Goal: Task Accomplishment & Management: Manage account settings

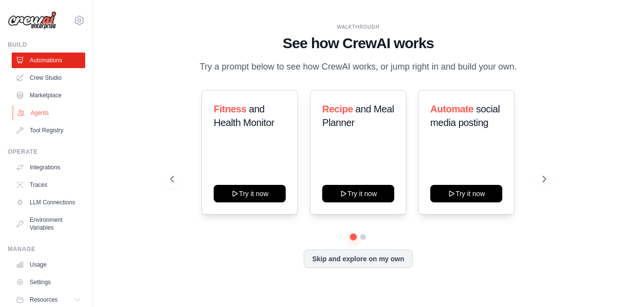
click at [42, 110] on link "Agents" at bounding box center [49, 113] width 73 height 16
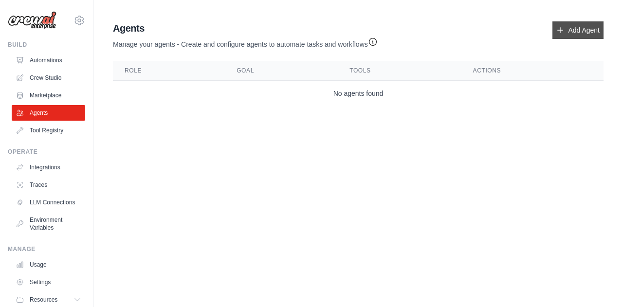
click at [569, 33] on link "Add Agent" at bounding box center [577, 30] width 51 height 18
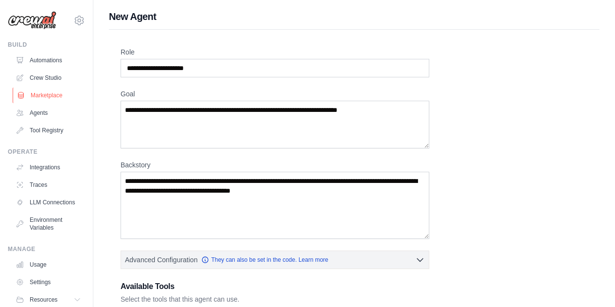
click at [52, 94] on link "Marketplace" at bounding box center [49, 96] width 73 height 16
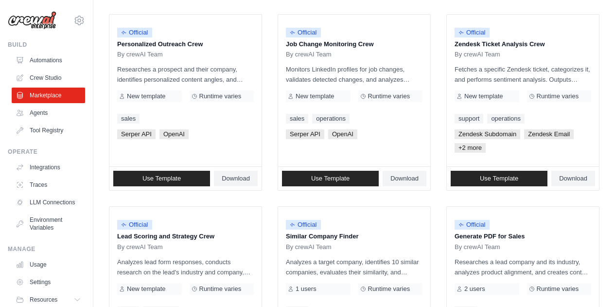
scroll to position [489, 0]
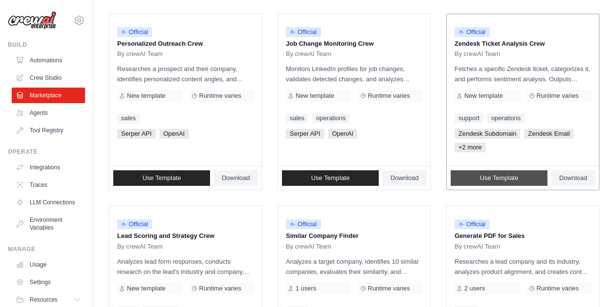
click at [498, 180] on span "Use Template" at bounding box center [499, 178] width 38 height 8
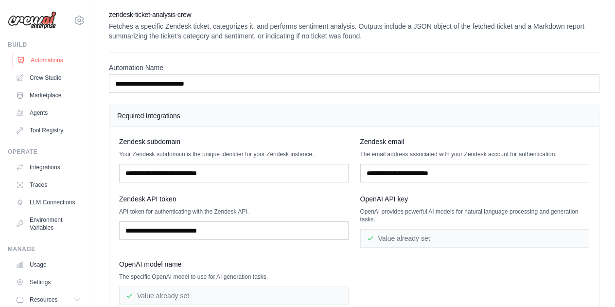
click at [57, 60] on link "Automations" at bounding box center [49, 61] width 73 height 16
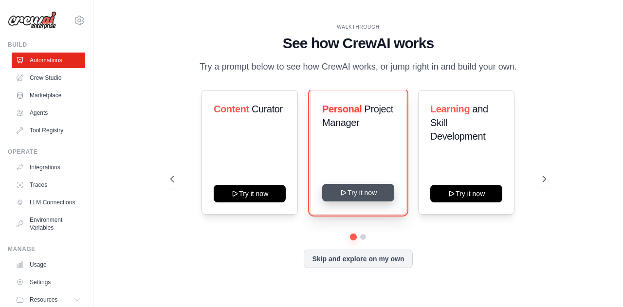
click at [351, 193] on button "Try it now" at bounding box center [358, 193] width 72 height 18
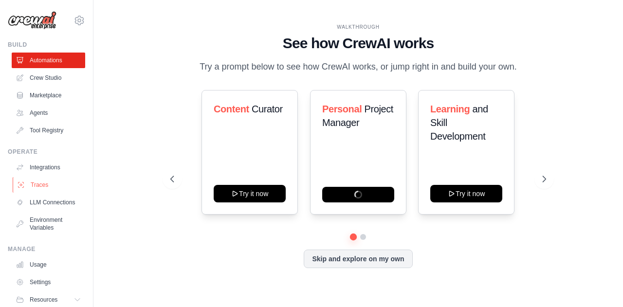
scroll to position [42, 0]
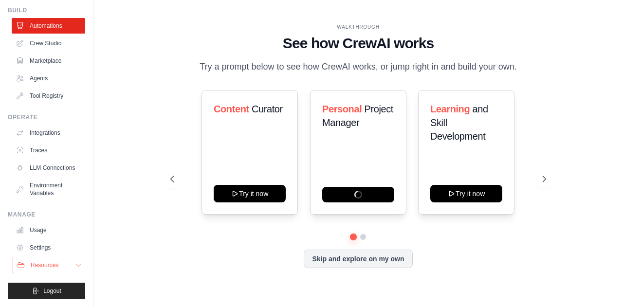
click at [32, 264] on span "Resources" at bounding box center [45, 265] width 28 height 8
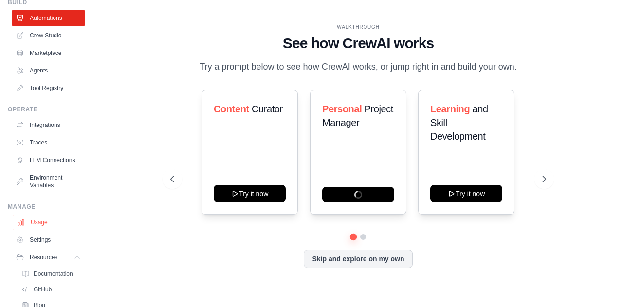
scroll to position [105, 0]
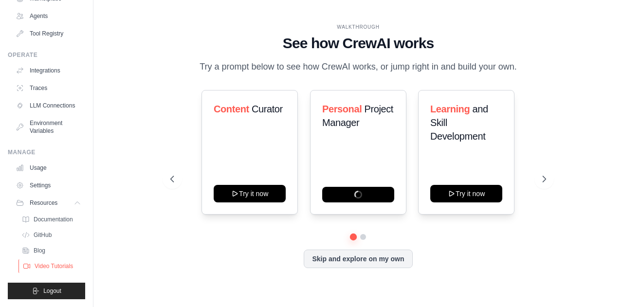
click at [60, 264] on span "Video Tutorials" at bounding box center [54, 266] width 38 height 8
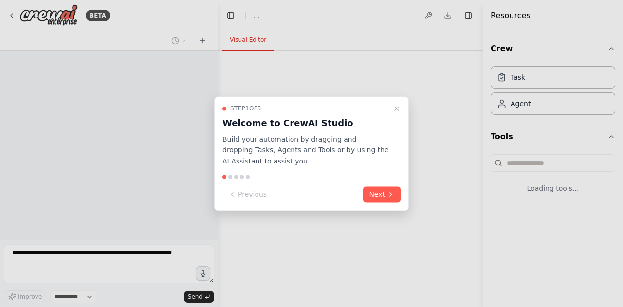
select select "****"
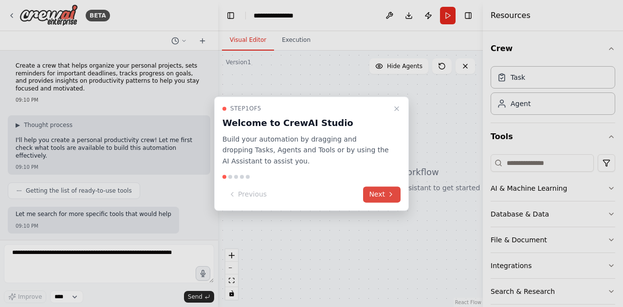
scroll to position [50, 0]
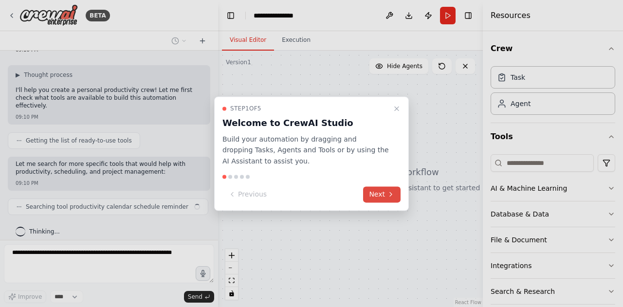
click at [381, 196] on button "Next" at bounding box center [381, 194] width 37 height 16
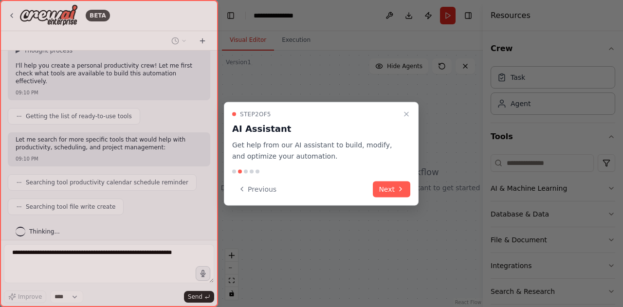
scroll to position [99, 0]
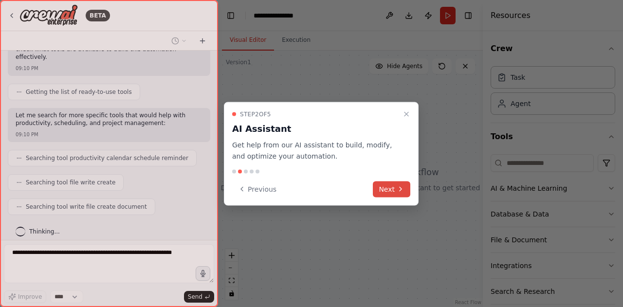
click at [397, 185] on icon at bounding box center [400, 189] width 8 height 8
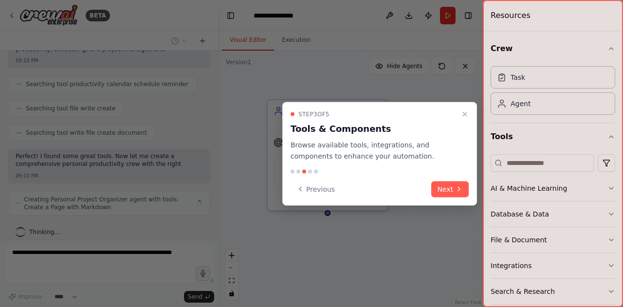
scroll to position [180, 0]
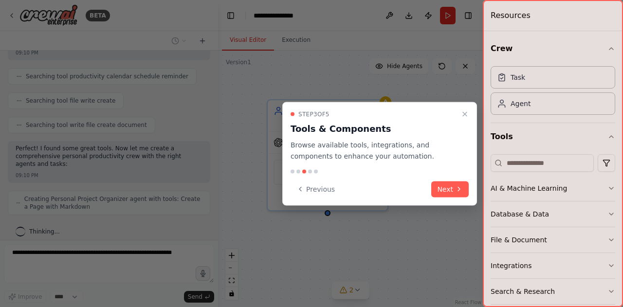
click at [464, 143] on div "Step 3 of 5 Tools & Components Browse available tools, integrations, and compon…" at bounding box center [379, 136] width 178 height 52
click at [452, 182] on button "Next" at bounding box center [449, 189] width 37 height 16
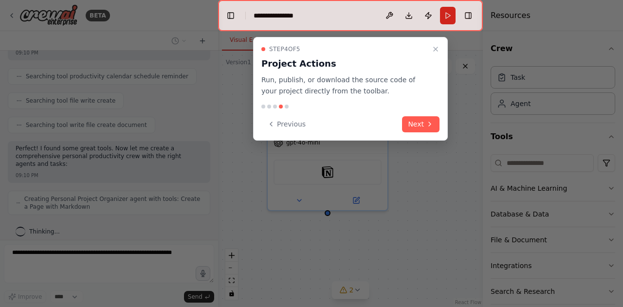
scroll to position [213, 0]
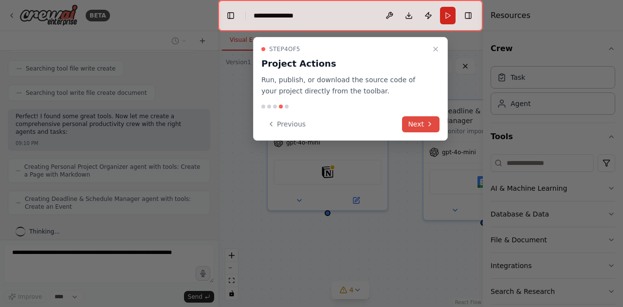
click at [418, 123] on button "Next" at bounding box center [420, 124] width 37 height 16
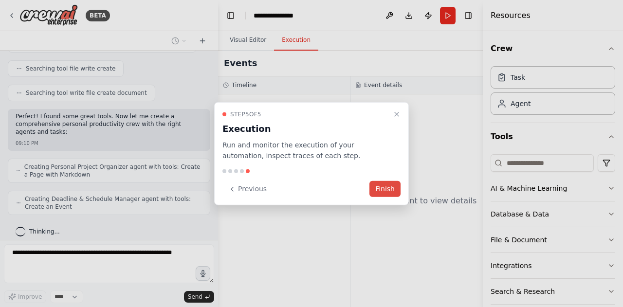
click at [385, 187] on button "Finish" at bounding box center [384, 189] width 31 height 16
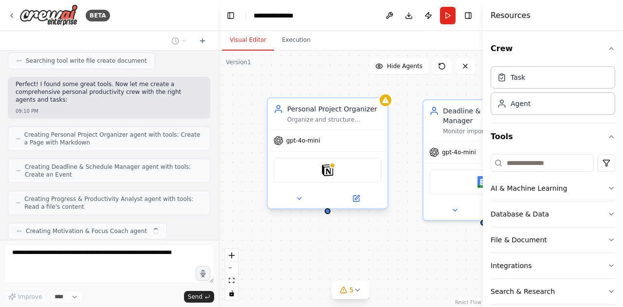
scroll to position [269, 0]
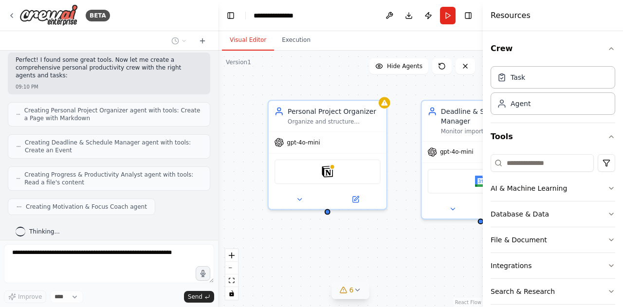
click at [358, 297] on button "6" at bounding box center [350, 290] width 37 height 18
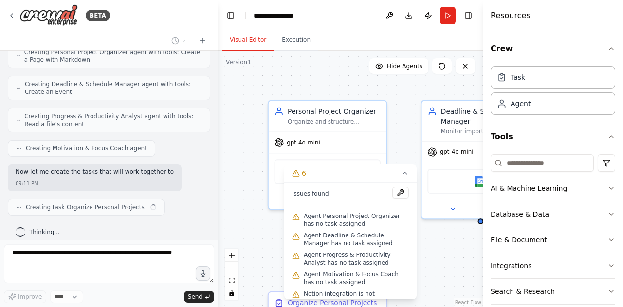
scroll to position [335, 0]
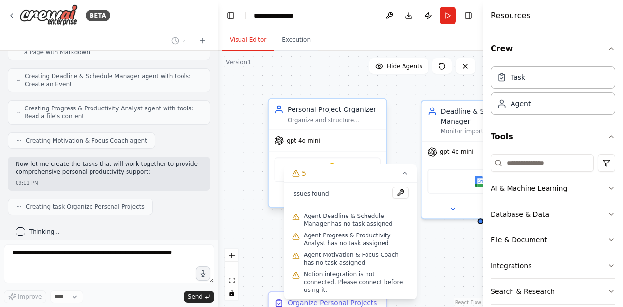
click at [321, 127] on div "Personal Project Organizer Organize and structure personal projects for {user_n…" at bounding box center [327, 114] width 118 height 31
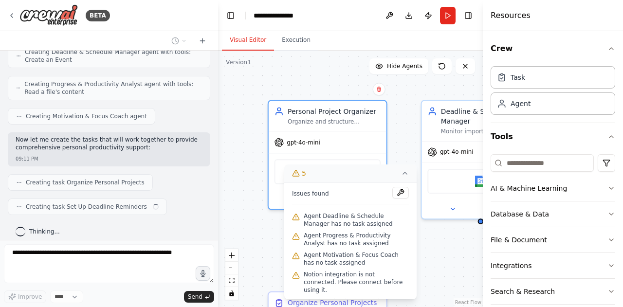
click at [406, 169] on icon at bounding box center [405, 173] width 8 height 8
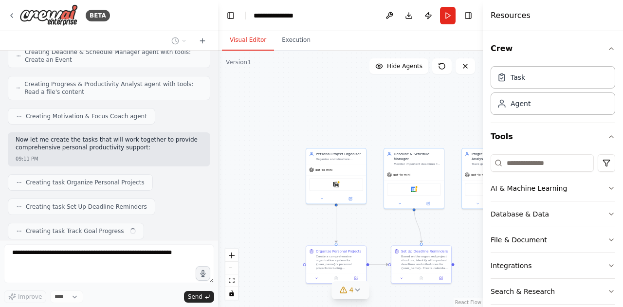
scroll to position [384, 0]
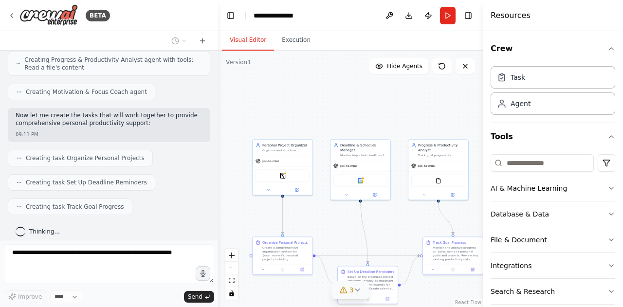
drag, startPoint x: 337, startPoint y: 121, endPoint x: 284, endPoint y: 112, distance: 54.2
click at [284, 112] on div ".deletable-edge-delete-btn { width: 20px; height: 20px; border: 0px solid #ffff…" at bounding box center [350, 179] width 265 height 256
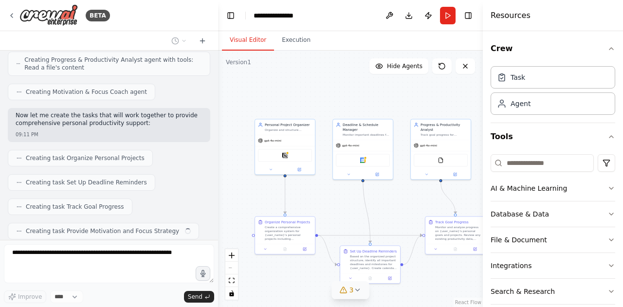
scroll to position [408, 0]
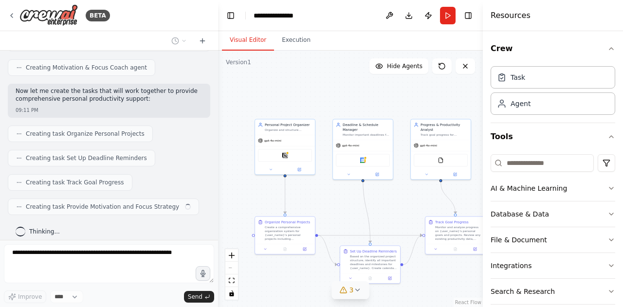
drag, startPoint x: 417, startPoint y: 121, endPoint x: 420, endPoint y: 101, distance: 20.6
click at [420, 101] on div ".deletable-edge-delete-btn { width: 20px; height: 20px; border: 0px solid #ffff…" at bounding box center [350, 179] width 265 height 256
click at [532, 81] on div "Task" at bounding box center [552, 77] width 125 height 22
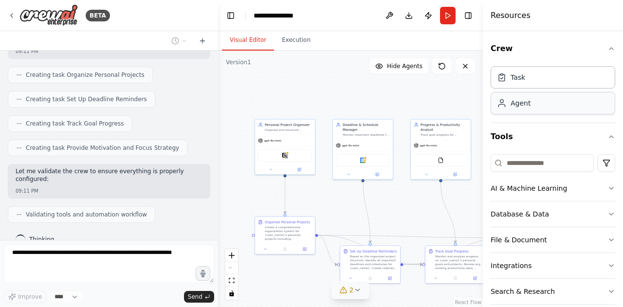
click at [540, 109] on div "Agent" at bounding box center [552, 103] width 125 height 22
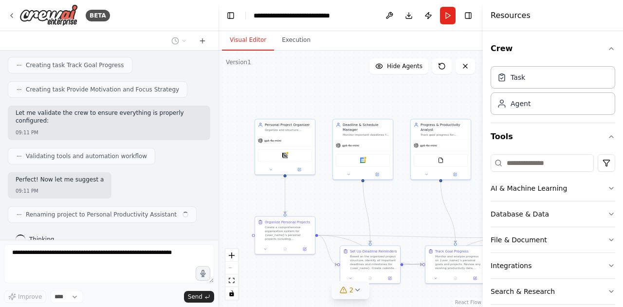
click at [532, 164] on input at bounding box center [541, 163] width 103 height 18
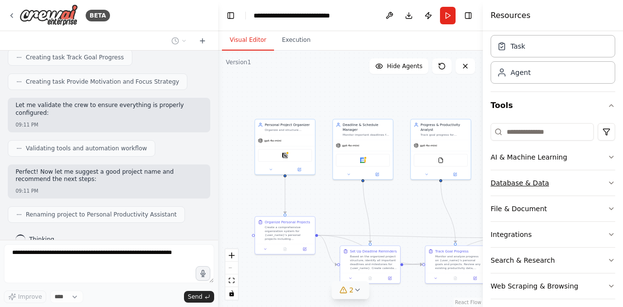
scroll to position [39, 0]
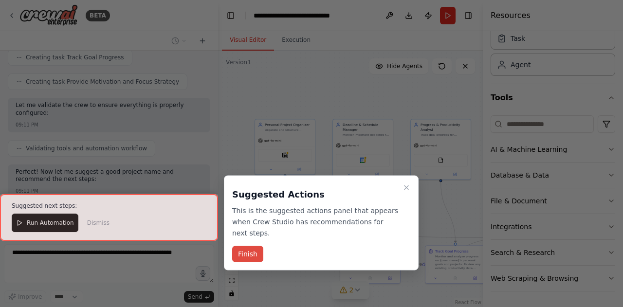
click at [247, 246] on button "Finish" at bounding box center [247, 254] width 31 height 16
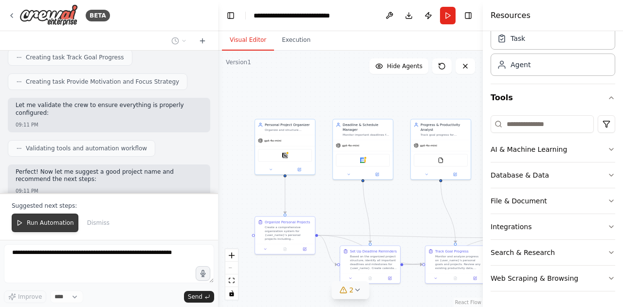
click at [41, 223] on span "Run Automation" at bounding box center [50, 223] width 47 height 8
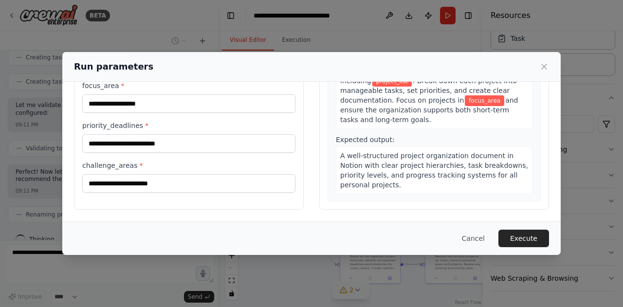
scroll to position [0, 0]
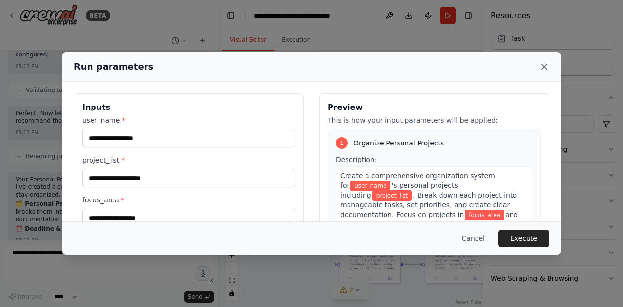
click at [544, 65] on icon at bounding box center [544, 67] width 10 height 10
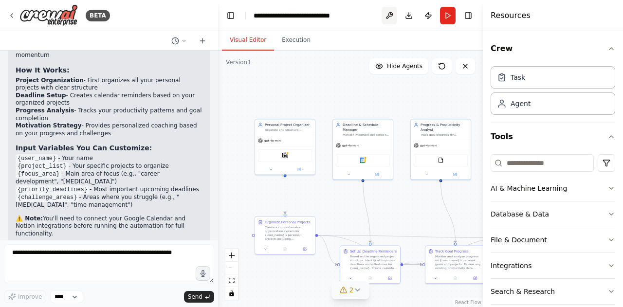
click at [390, 15] on button at bounding box center [389, 16] width 16 height 18
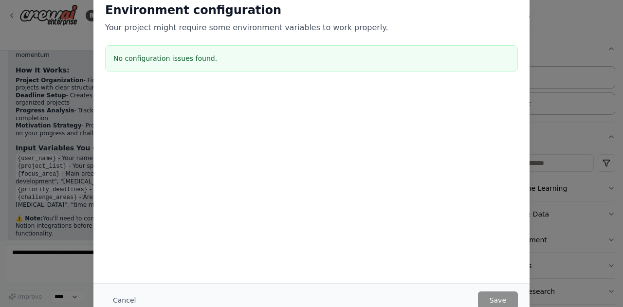
click at [562, 40] on div "Environment configuration Your project might require some environment variables…" at bounding box center [311, 153] width 623 height 307
click at [129, 299] on button "Cancel" at bounding box center [124, 300] width 38 height 18
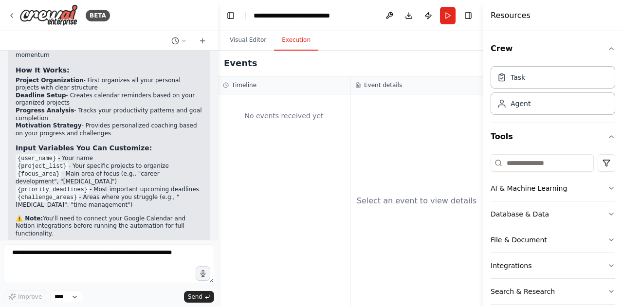
click at [284, 41] on button "Execution" at bounding box center [296, 40] width 44 height 20
click at [536, 166] on input at bounding box center [541, 163] width 103 height 18
drag, startPoint x: 536, startPoint y: 166, endPoint x: 529, endPoint y: 185, distance: 20.6
click at [529, 185] on div "AI & Machine Learning Database & Data File & Document Integrations Search & Res…" at bounding box center [552, 240] width 125 height 180
click at [524, 216] on div "Database & Data" at bounding box center [519, 214] width 58 height 10
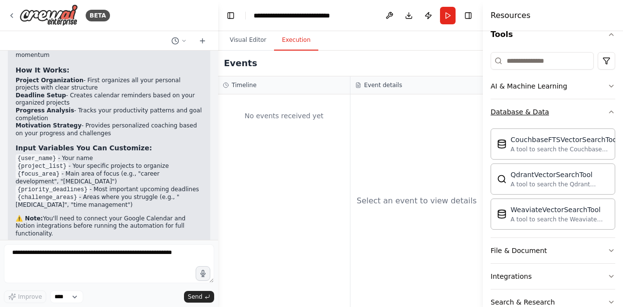
scroll to position [105, 0]
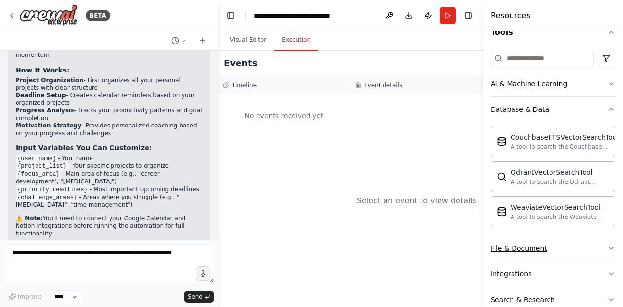
click at [522, 251] on div "File & Document" at bounding box center [518, 248] width 56 height 10
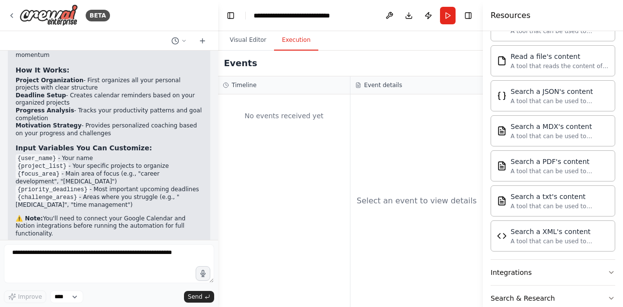
scroll to position [440, 0]
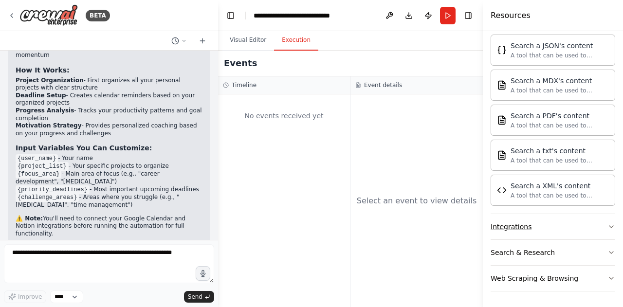
click at [522, 226] on div "Integrations" at bounding box center [510, 227] width 41 height 10
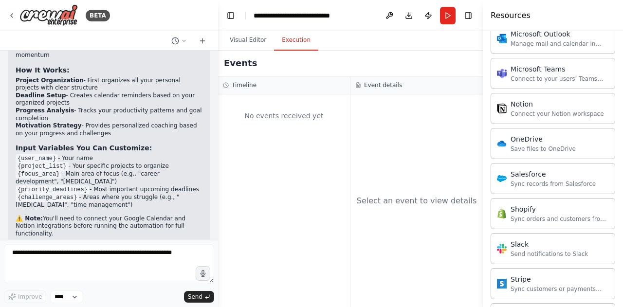
scroll to position [1080, 0]
click at [520, 149] on div "Save files to OneDrive" at bounding box center [542, 149] width 65 height 8
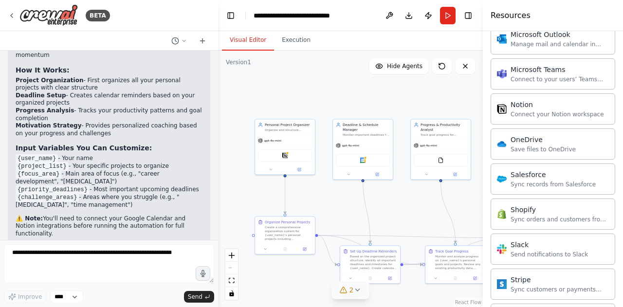
click at [253, 41] on button "Visual Editor" at bounding box center [248, 40] width 52 height 20
click at [371, 155] on div "Google Calendar OneDrive" at bounding box center [363, 159] width 54 height 13
click at [380, 170] on button at bounding box center [377, 173] width 28 height 6
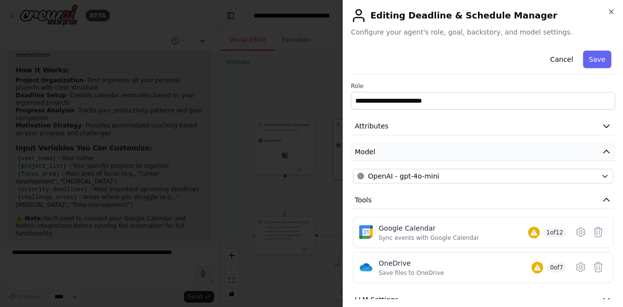
click at [428, 154] on button "Model" at bounding box center [483, 152] width 264 height 18
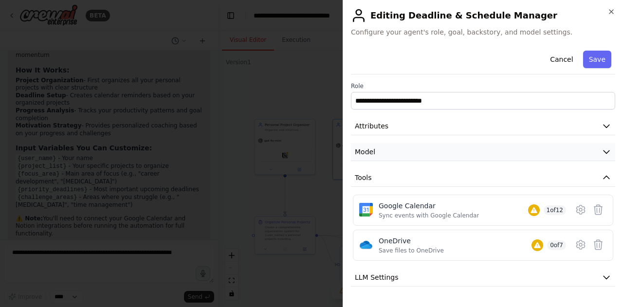
click at [428, 154] on button "Model" at bounding box center [483, 152] width 264 height 18
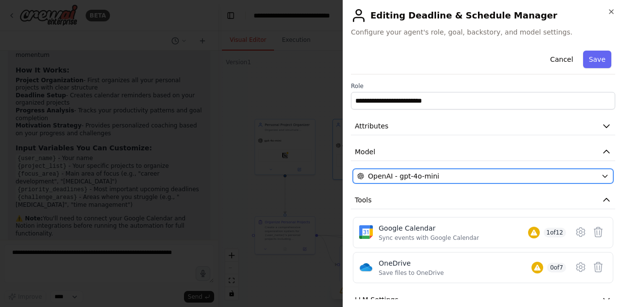
click at [459, 178] on div "OpenAI - gpt-4o-mini" at bounding box center [477, 176] width 240 height 10
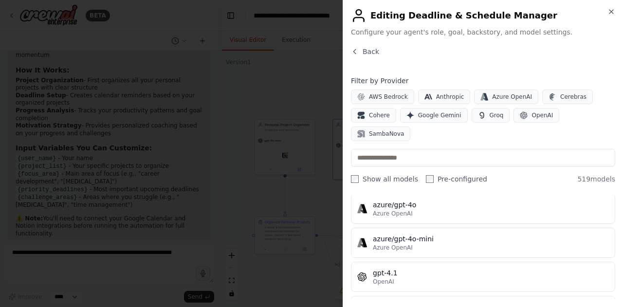
scroll to position [0, 0]
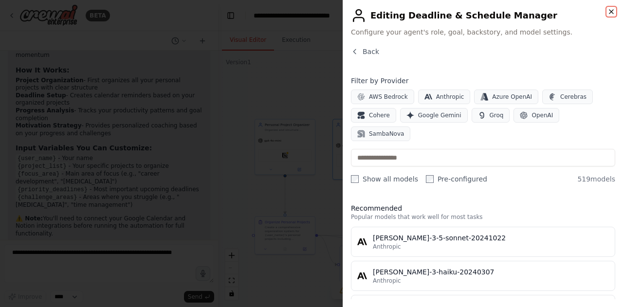
click at [613, 12] on icon "button" at bounding box center [611, 12] width 8 height 8
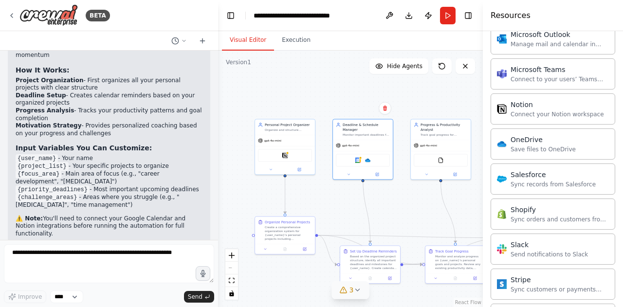
click at [192, 33] on div at bounding box center [109, 40] width 218 height 19
click at [14, 15] on icon at bounding box center [12, 16] width 8 height 8
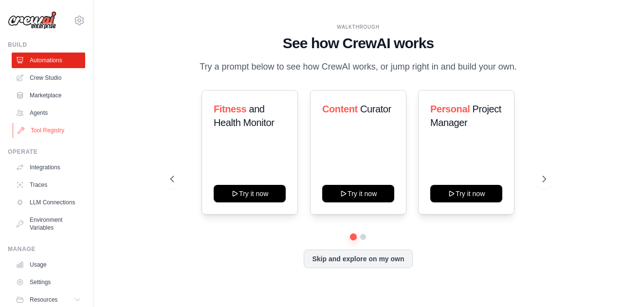
click at [49, 129] on link "Tool Registry" at bounding box center [49, 131] width 73 height 16
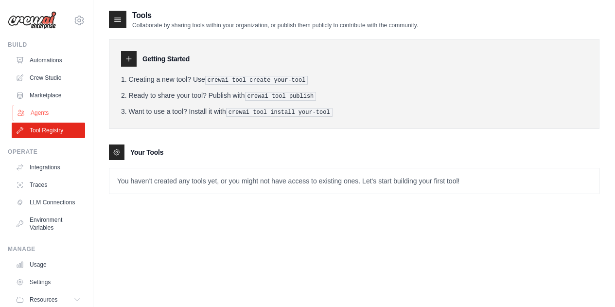
click at [39, 116] on link "Agents" at bounding box center [49, 113] width 73 height 16
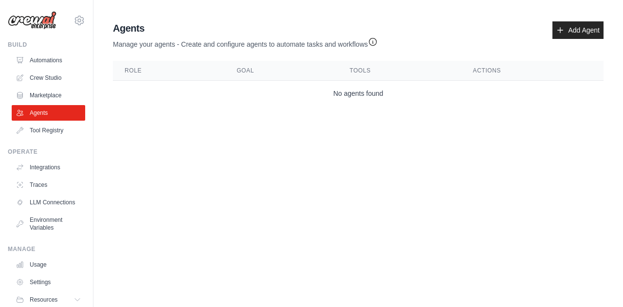
click at [39, 116] on link "Agents" at bounding box center [48, 113] width 73 height 16
click at [569, 30] on link "Add Agent" at bounding box center [577, 30] width 51 height 18
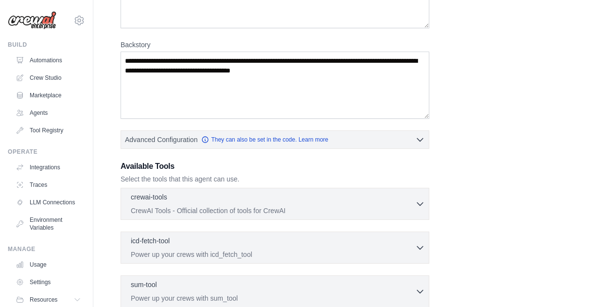
scroll to position [122, 0]
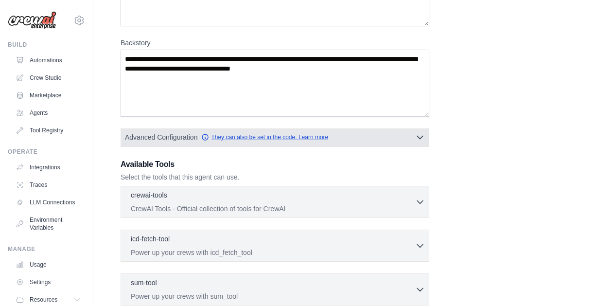
click at [247, 138] on link "They can also be set in the code. Learn more" at bounding box center [264, 137] width 127 height 8
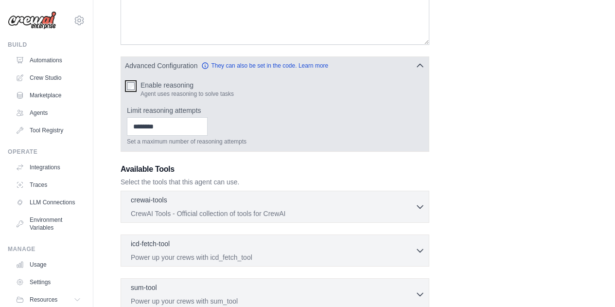
scroll to position [203, 0]
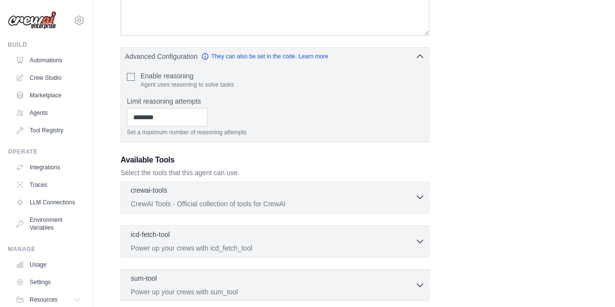
click at [420, 197] on icon "button" at bounding box center [420, 197] width 10 height 10
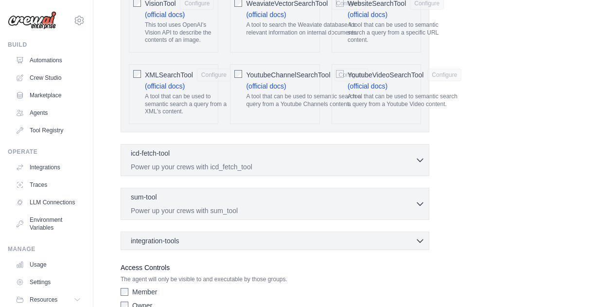
scroll to position [2294, 0]
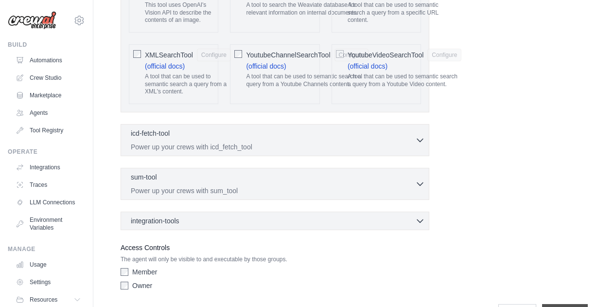
click at [561, 304] on input "**********" at bounding box center [565, 313] width 46 height 18
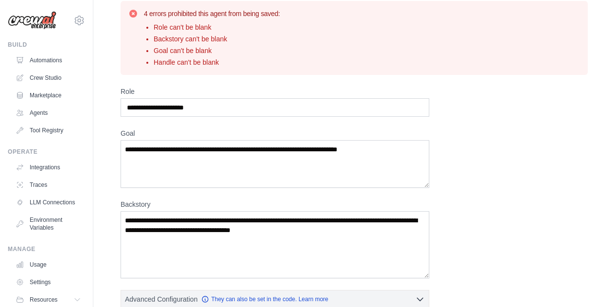
scroll to position [35, 0]
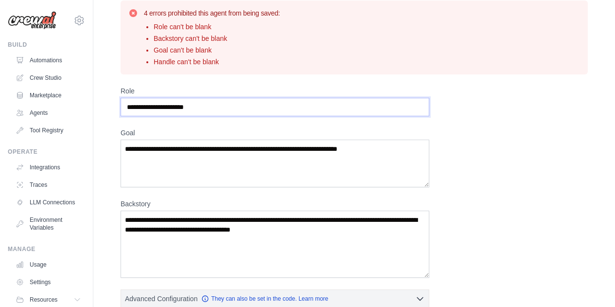
click at [227, 107] on input "Role" at bounding box center [275, 107] width 309 height 18
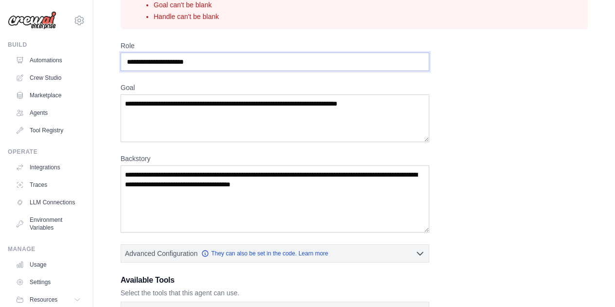
scroll to position [83, 0]
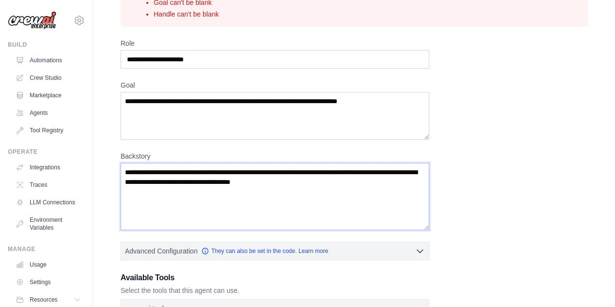
click at [226, 188] on textarea "Backstory" at bounding box center [275, 196] width 309 height 67
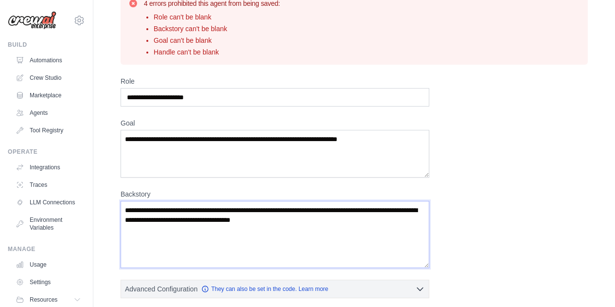
scroll to position [45, 0]
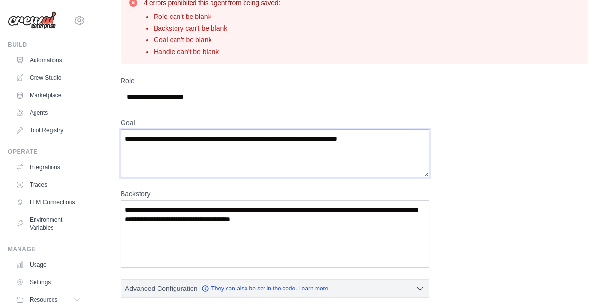
click at [230, 159] on textarea "Goal" at bounding box center [275, 153] width 309 height 48
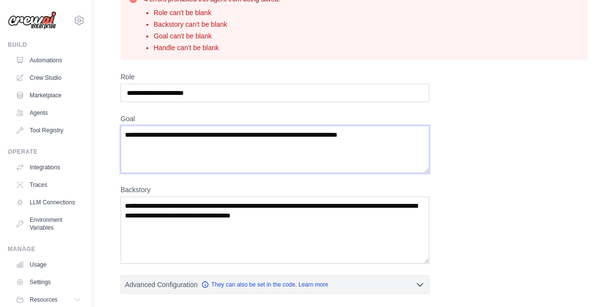
scroll to position [0, 0]
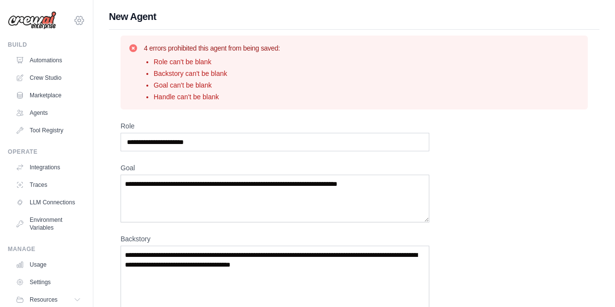
click at [73, 19] on icon at bounding box center [79, 21] width 12 height 12
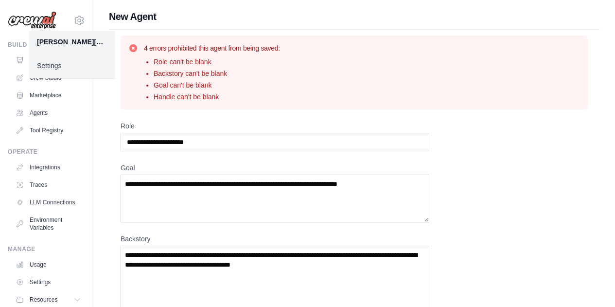
click at [58, 61] on link "Settings" at bounding box center [72, 66] width 86 height 18
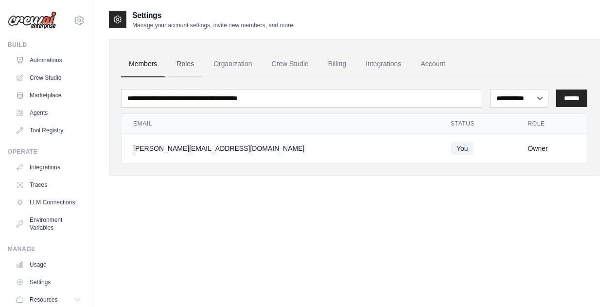
click at [187, 61] on link "Roles" at bounding box center [185, 64] width 33 height 26
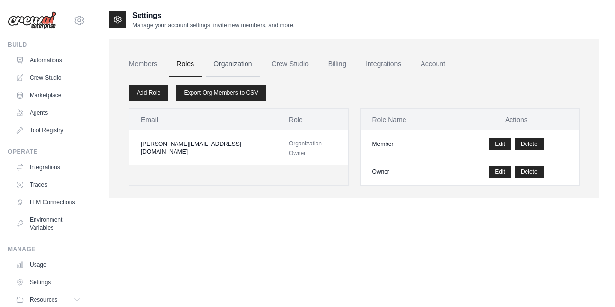
click at [228, 60] on link "Organization" at bounding box center [233, 64] width 54 height 26
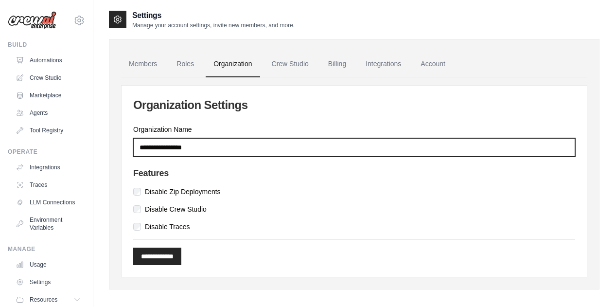
click at [202, 151] on input "Organization Name" at bounding box center [354, 147] width 442 height 18
type input "*********"
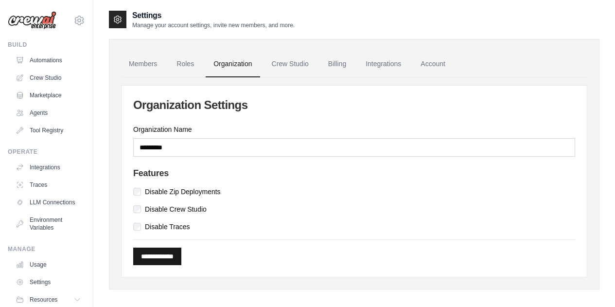
click at [166, 252] on input "**********" at bounding box center [157, 257] width 48 height 18
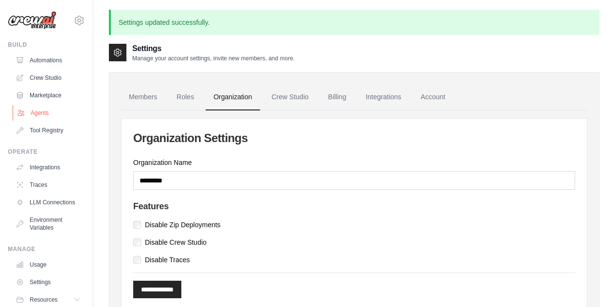
click at [44, 109] on link "Agents" at bounding box center [49, 113] width 73 height 16
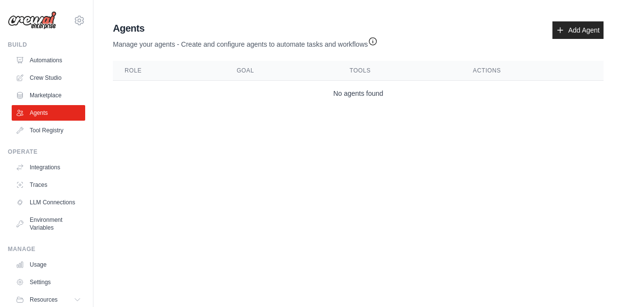
click at [375, 41] on icon "button" at bounding box center [372, 41] width 7 height 7
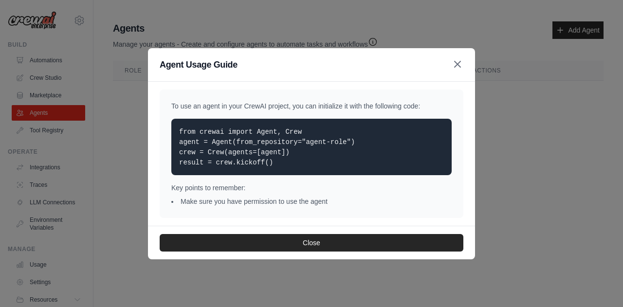
click at [457, 67] on icon "button" at bounding box center [457, 64] width 12 height 12
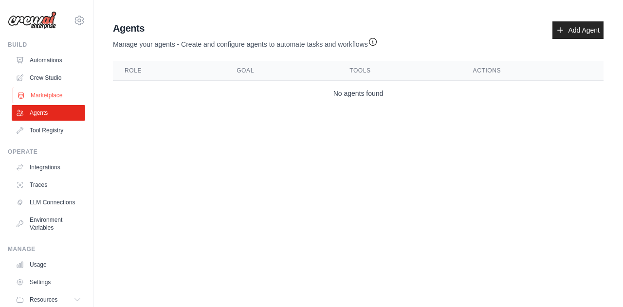
click at [50, 94] on link "Marketplace" at bounding box center [49, 96] width 73 height 16
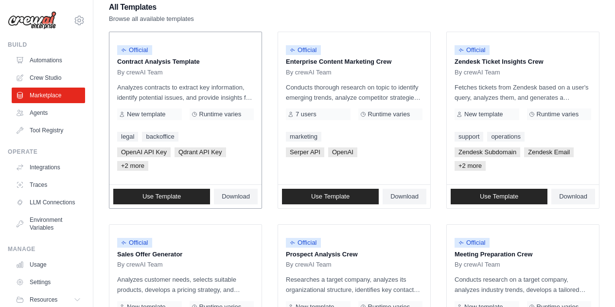
scroll to position [108, 0]
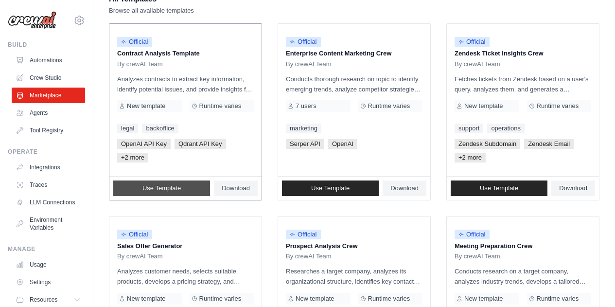
click at [184, 189] on link "Use Template" at bounding box center [161, 188] width 97 height 16
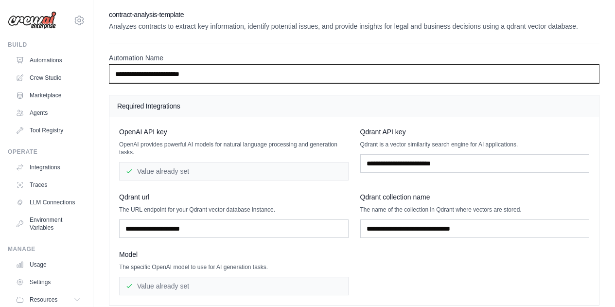
click at [189, 76] on input "**********" at bounding box center [354, 74] width 491 height 18
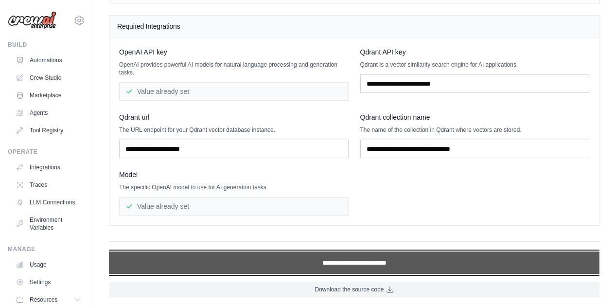
click at [340, 264] on input "**********" at bounding box center [354, 262] width 491 height 22
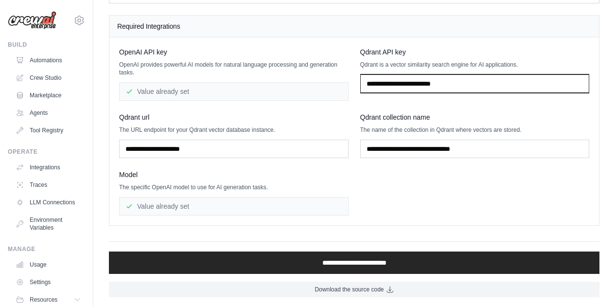
click at [392, 86] on input "text" at bounding box center [475, 83] width 230 height 18
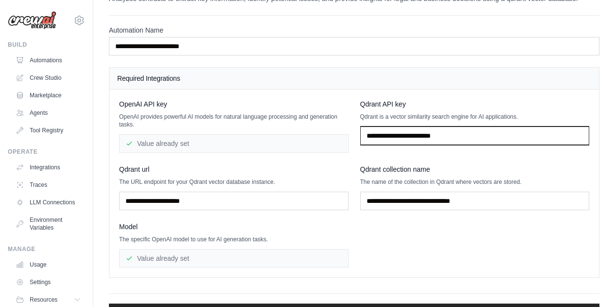
scroll to position [27, 0]
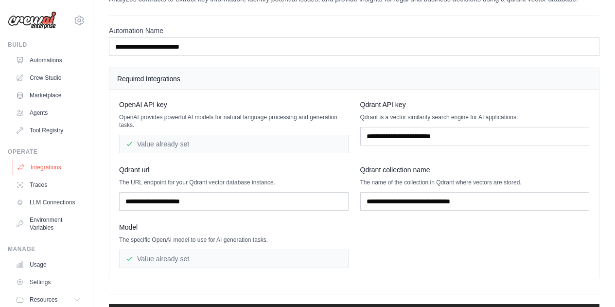
click at [48, 165] on link "Integrations" at bounding box center [49, 168] width 73 height 16
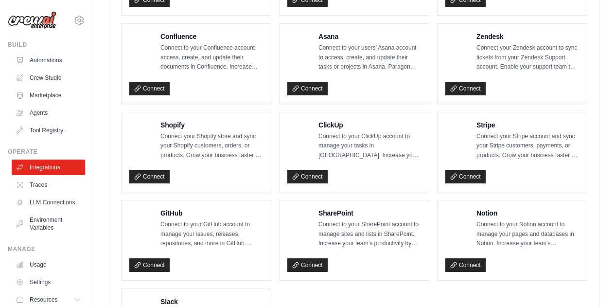
scroll to position [722, 0]
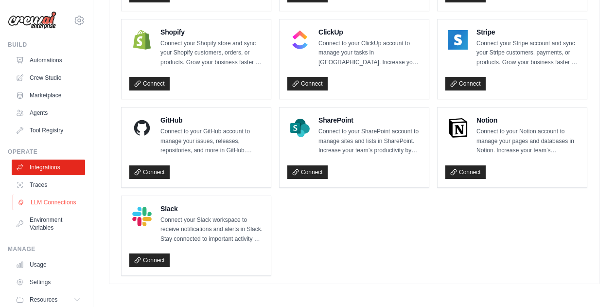
click at [47, 208] on link "LLM Connections" at bounding box center [49, 203] width 73 height 16
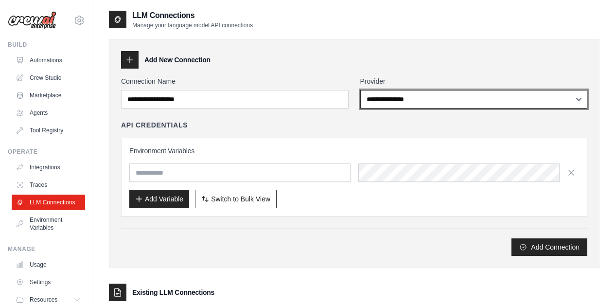
click at [406, 99] on select "**********" at bounding box center [474, 99] width 228 height 18
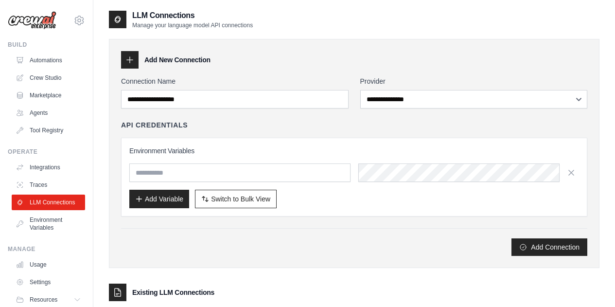
click at [315, 123] on div "API Credentials" at bounding box center [354, 125] width 466 height 10
